Goal: Task Accomplishment & Management: Complete application form

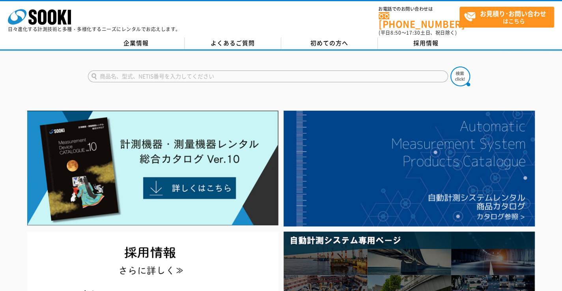
click at [202, 74] on input "text" at bounding box center [268, 77] width 360 height 12
type input "swt-9000"
click at [376, 78] on form "swt-9000 SWT-9000" at bounding box center [281, 78] width 387 height 22
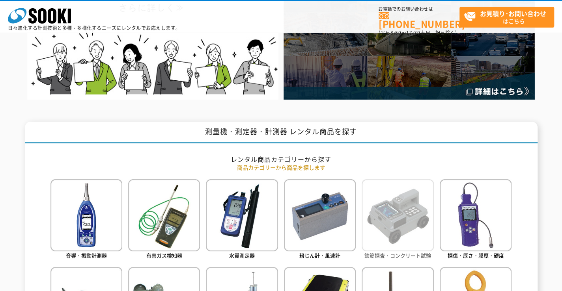
scroll to position [276, 0]
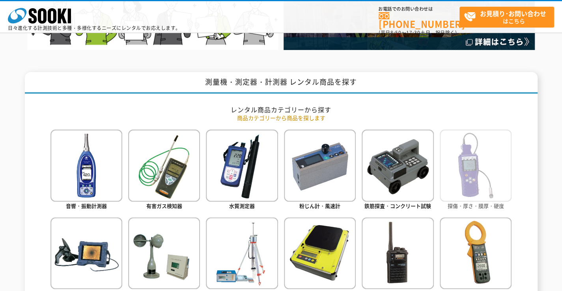
click at [481, 148] on img at bounding box center [476, 166] width 72 height 72
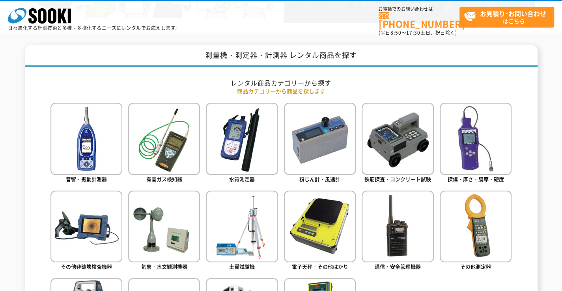
scroll to position [316, 0]
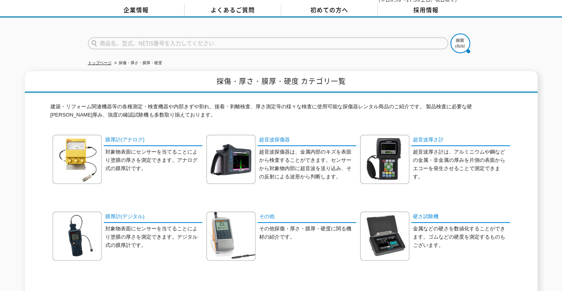
scroll to position [79, 0]
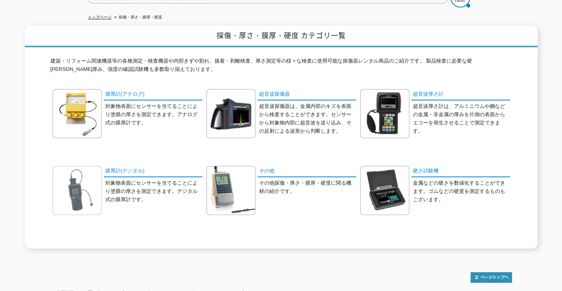
click at [62, 179] on img at bounding box center [76, 190] width 49 height 49
click at [122, 179] on p "対象物表面にセンサーを当てることにより塗膜の厚さを測定できます。デジタル式の膜厚計です。" at bounding box center [153, 191] width 97 height 24
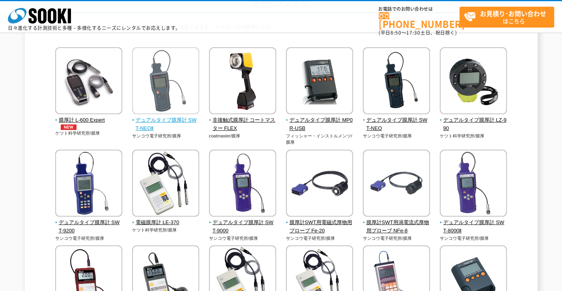
scroll to position [79, 0]
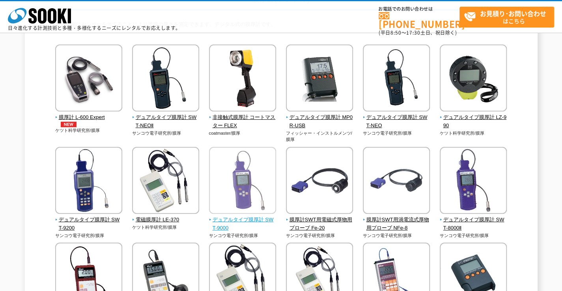
click at [248, 183] on img at bounding box center [242, 181] width 67 height 69
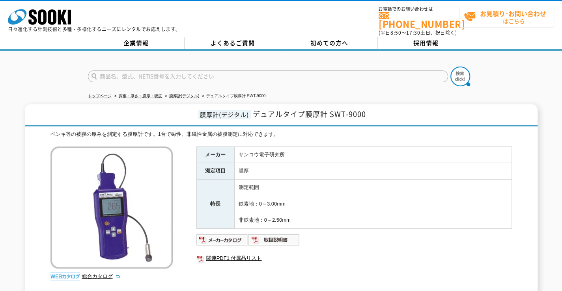
click at [493, 14] on strong "お見積り･お問い合わせ" at bounding box center [513, 13] width 66 height 9
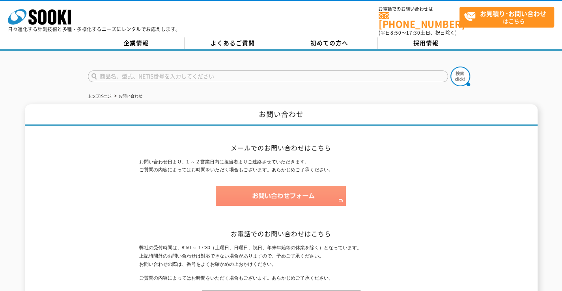
click at [259, 190] on img at bounding box center [281, 196] width 130 height 20
click at [261, 194] on img at bounding box center [281, 196] width 130 height 20
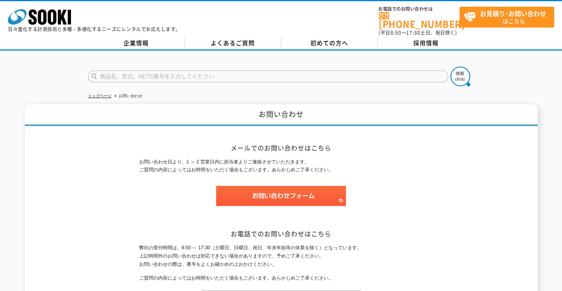
click at [145, 71] on input "text" at bounding box center [268, 77] width 360 height 12
type input "SWT-9000"
click at [456, 76] on img at bounding box center [460, 77] width 20 height 20
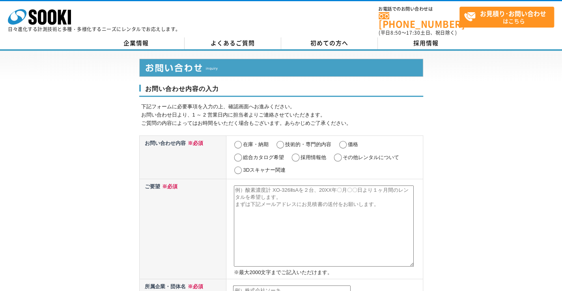
click at [239, 142] on input "在庫・納期" at bounding box center [238, 145] width 10 height 8
radio input "true"
click at [290, 202] on textarea at bounding box center [324, 226] width 180 height 81
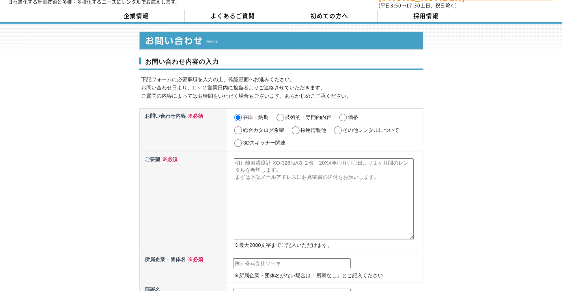
scroll to position [39, 0]
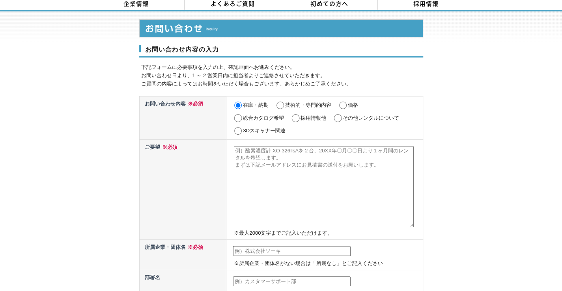
drag, startPoint x: 391, startPoint y: 176, endPoint x: 188, endPoint y: 135, distance: 207.7
click at [188, 140] on tr "ご要望 ※必須 ※最大[DATE]文字までご記入いただけます。" at bounding box center [281, 190] width 284 height 100
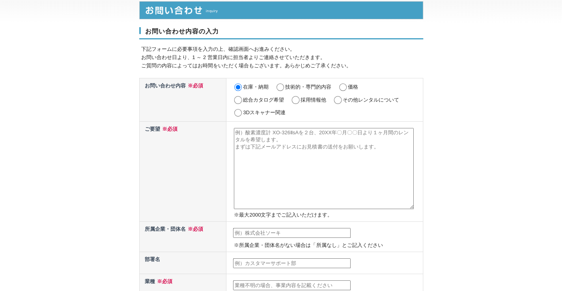
scroll to position [0, 0]
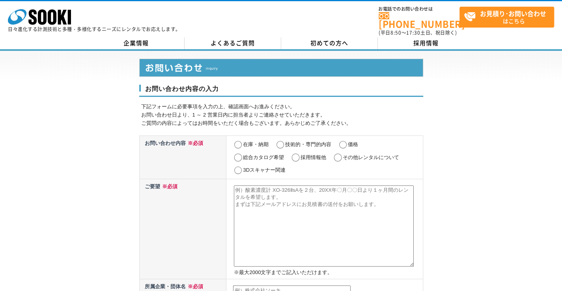
click at [253, 189] on textarea at bounding box center [324, 226] width 180 height 81
type textarea "s"
type textarea "SWT-9000"
click at [238, 141] on input "在庫・納期" at bounding box center [238, 145] width 10 height 8
radio input "true"
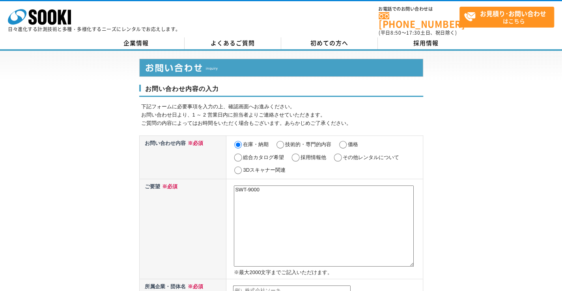
click at [253, 210] on textarea "SWT-9000" at bounding box center [324, 226] width 180 height 81
type textarea "SWT-9000"
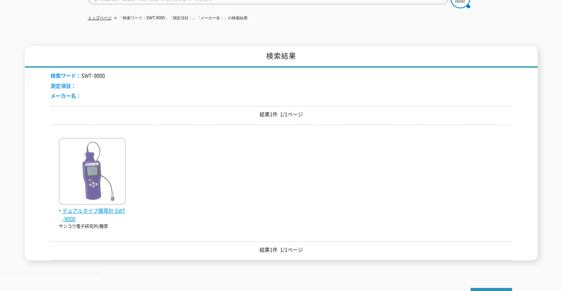
scroll to position [79, 0]
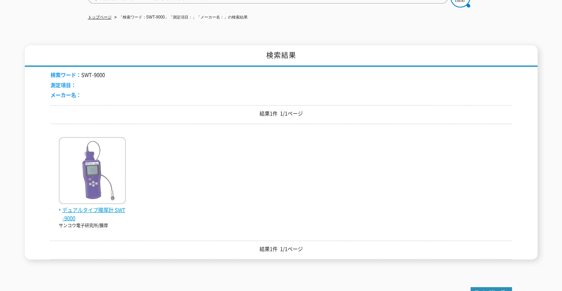
click at [95, 194] on img at bounding box center [92, 171] width 67 height 69
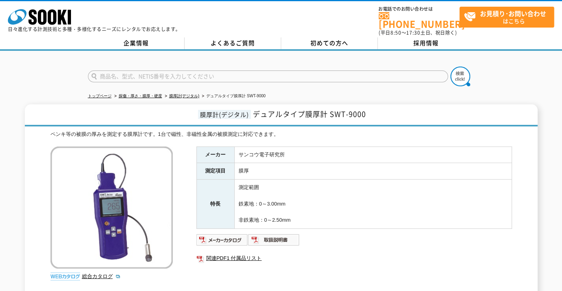
scroll to position [39, 0]
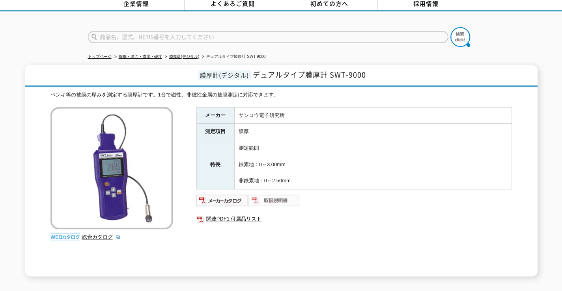
click at [270, 199] on img at bounding box center [274, 200] width 52 height 13
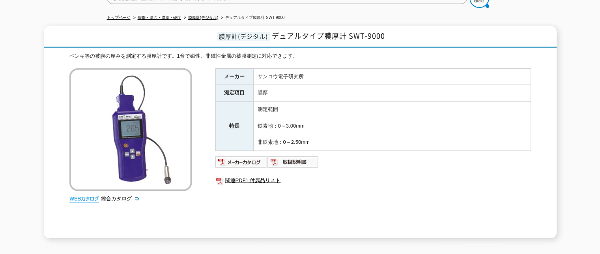
scroll to position [79, 0]
click at [306, 155] on img at bounding box center [293, 161] width 52 height 13
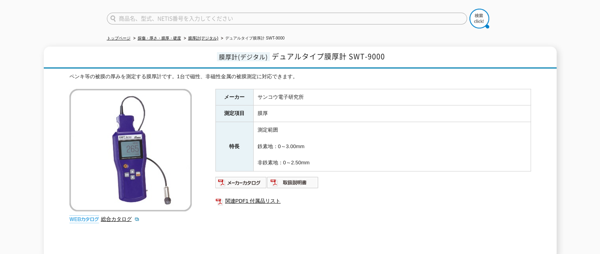
scroll to position [39, 0]
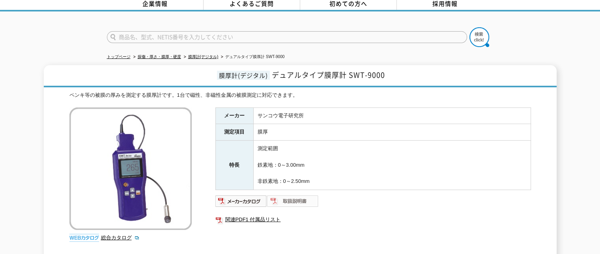
click at [301, 195] on img at bounding box center [293, 200] width 52 height 13
